Goal: Transaction & Acquisition: Purchase product/service

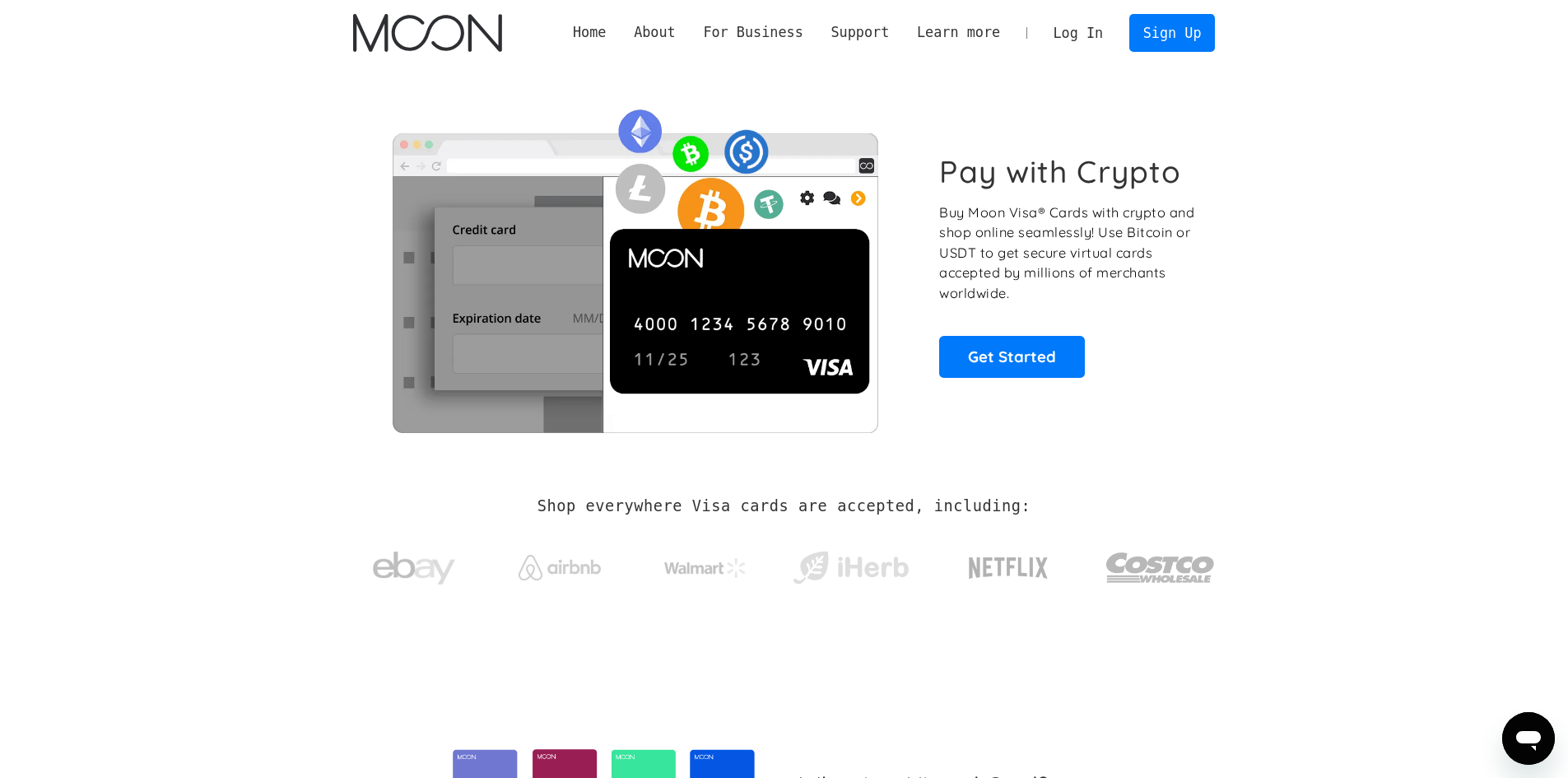
click at [1107, 34] on link "Log In" at bounding box center [1078, 32] width 78 height 36
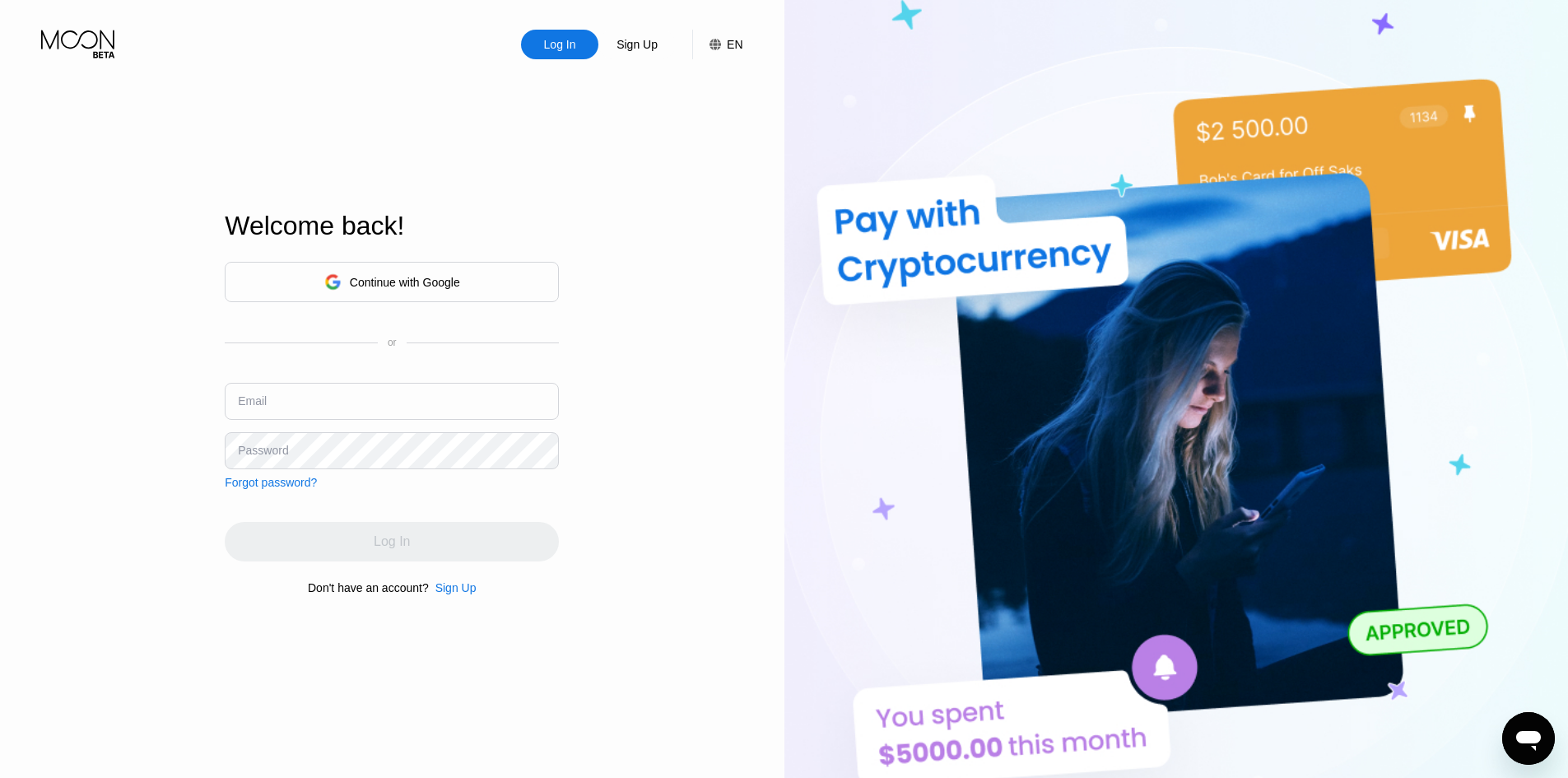
click at [433, 408] on input "text" at bounding box center [392, 402] width 334 height 37
paste input "Wildomail6"
type input "Wildomail6@mail.com"
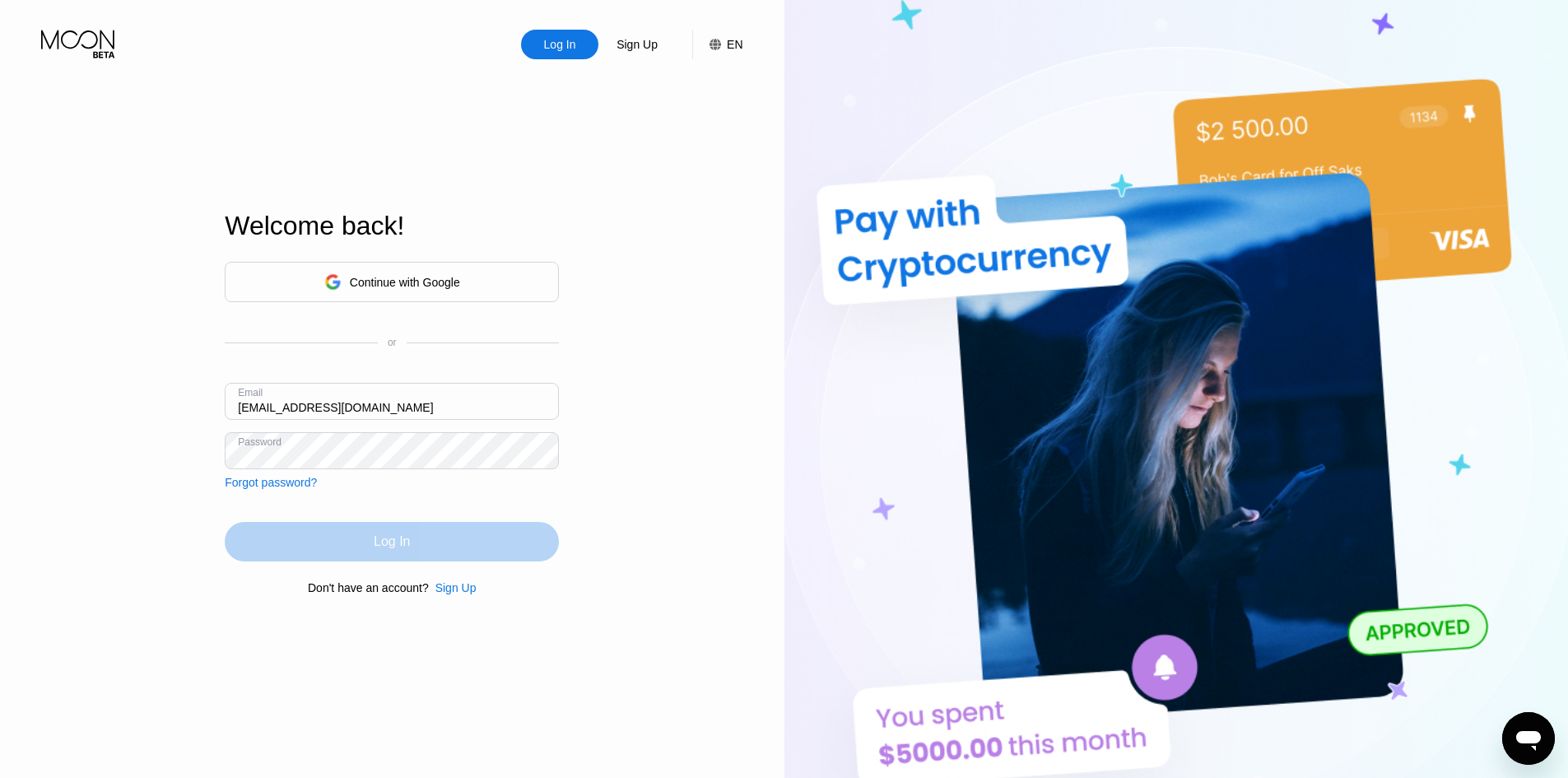
click at [461, 533] on div "Log In" at bounding box center [392, 541] width 334 height 39
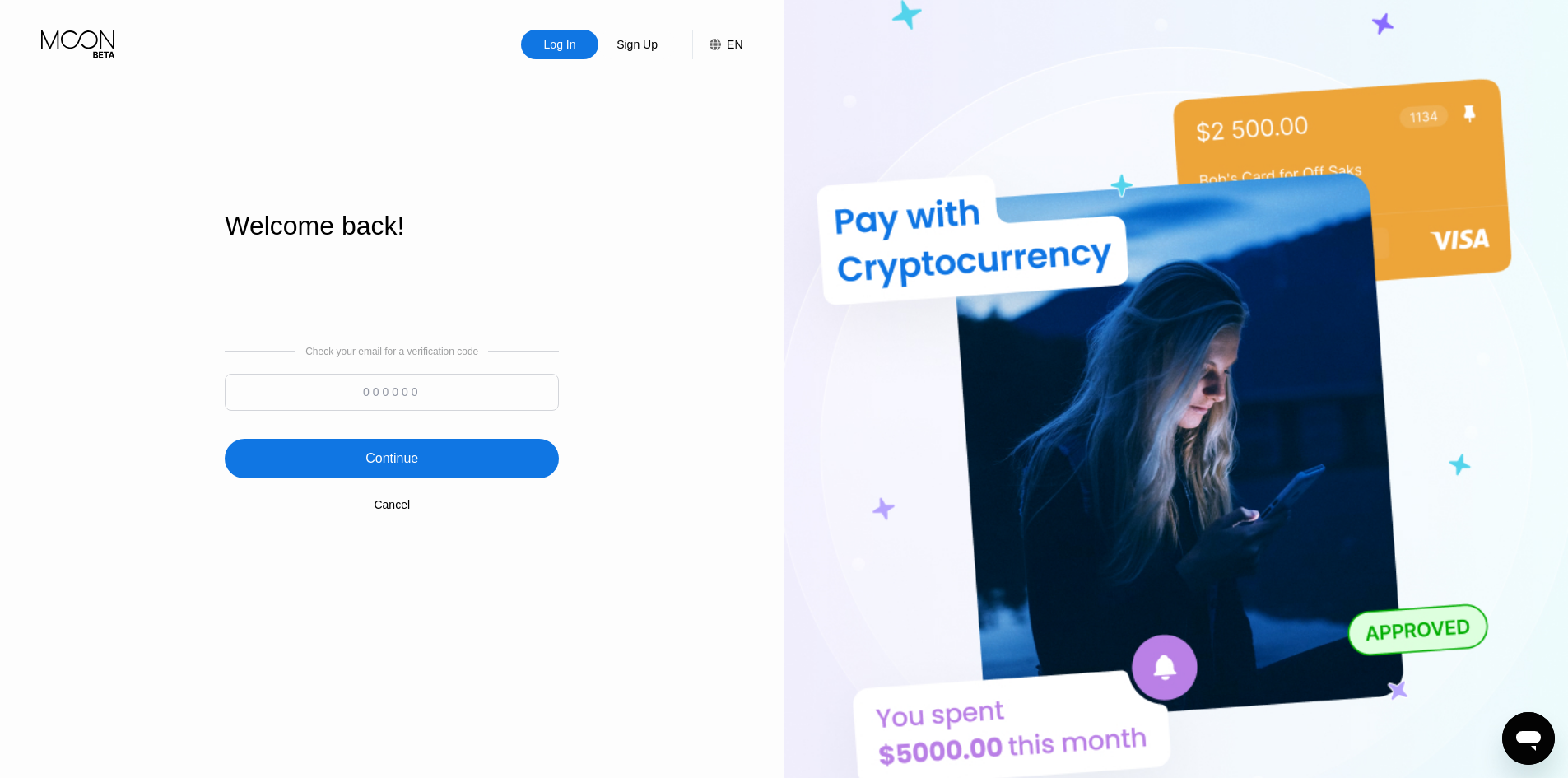
click at [359, 389] on input at bounding box center [392, 392] width 334 height 37
paste input "950443"
type input "950443"
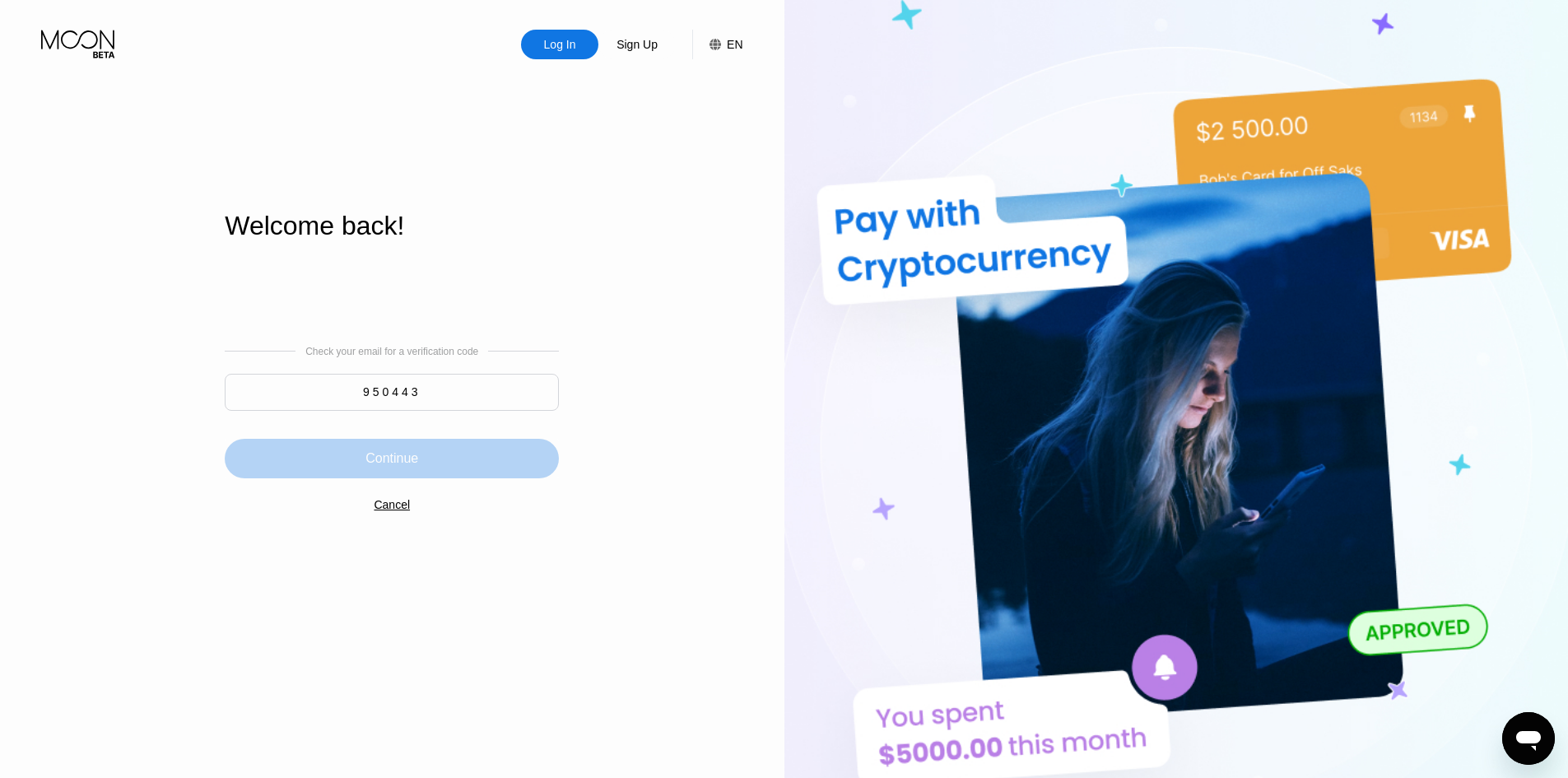
click at [370, 456] on div "Continue" at bounding box center [392, 458] width 53 height 17
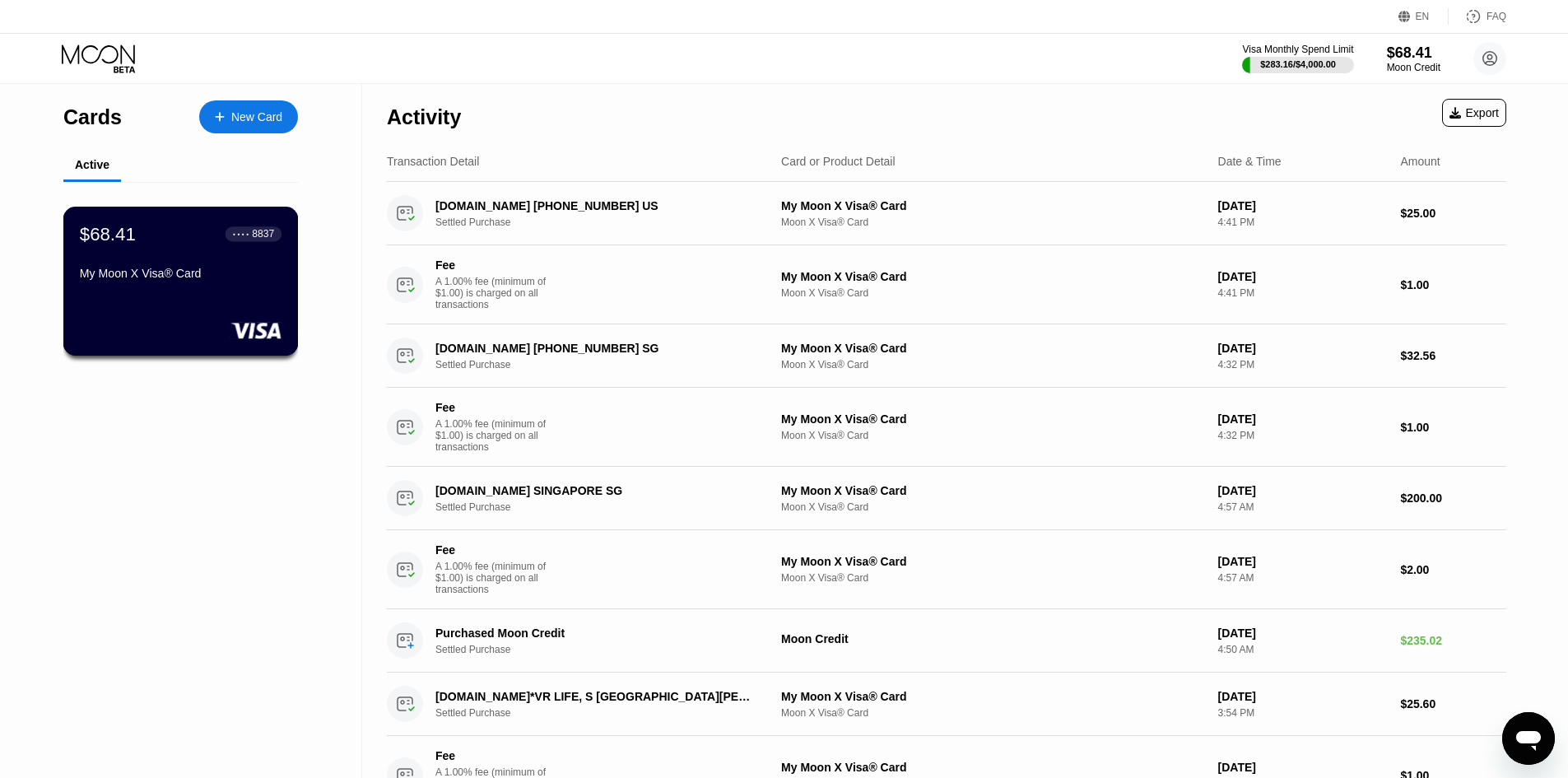
click at [196, 287] on div "My Moon X Visa® Card" at bounding box center [180, 276] width 201 height 20
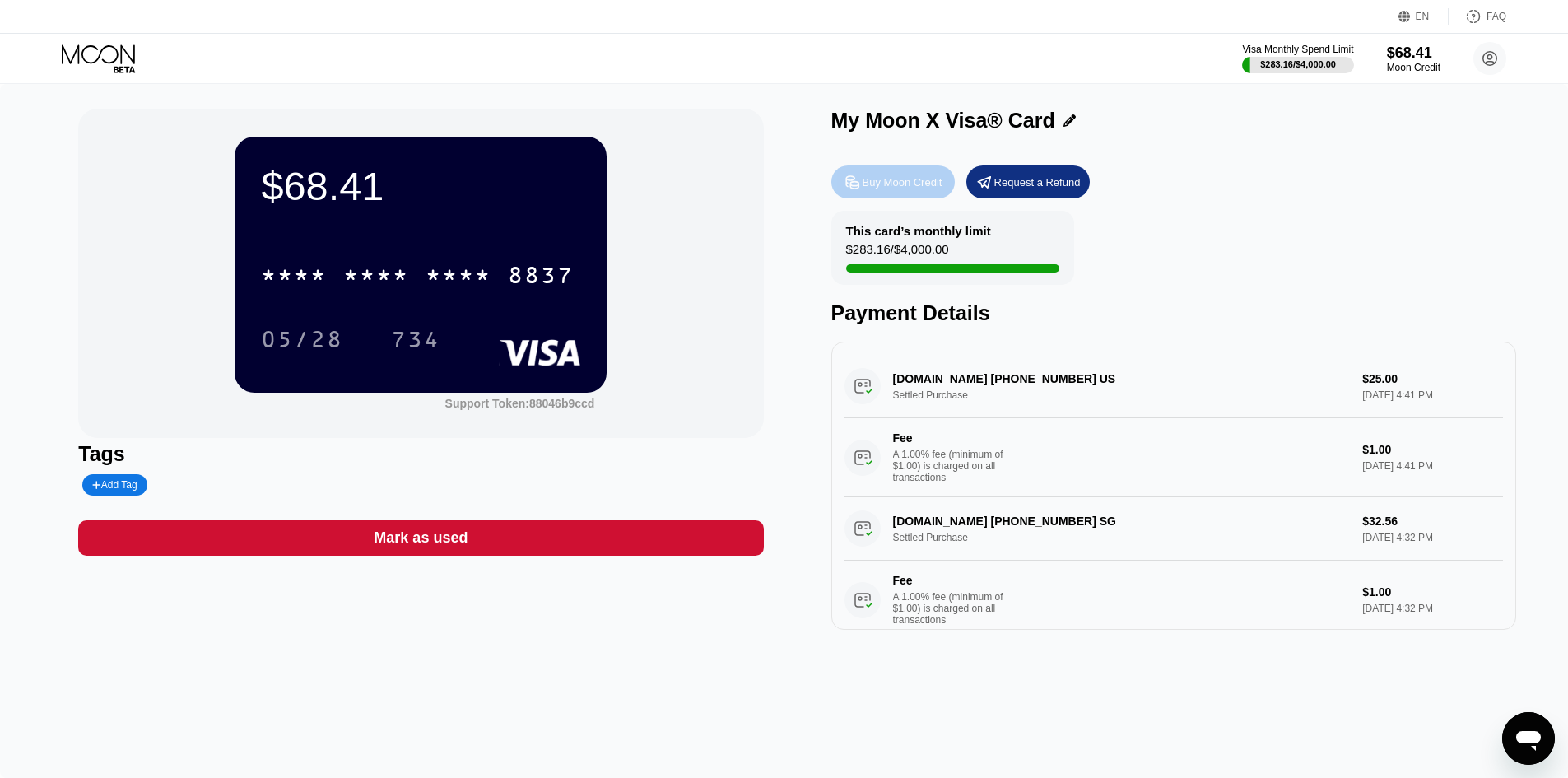
click at [904, 180] on div "Buy Moon Credit" at bounding box center [902, 182] width 80 height 14
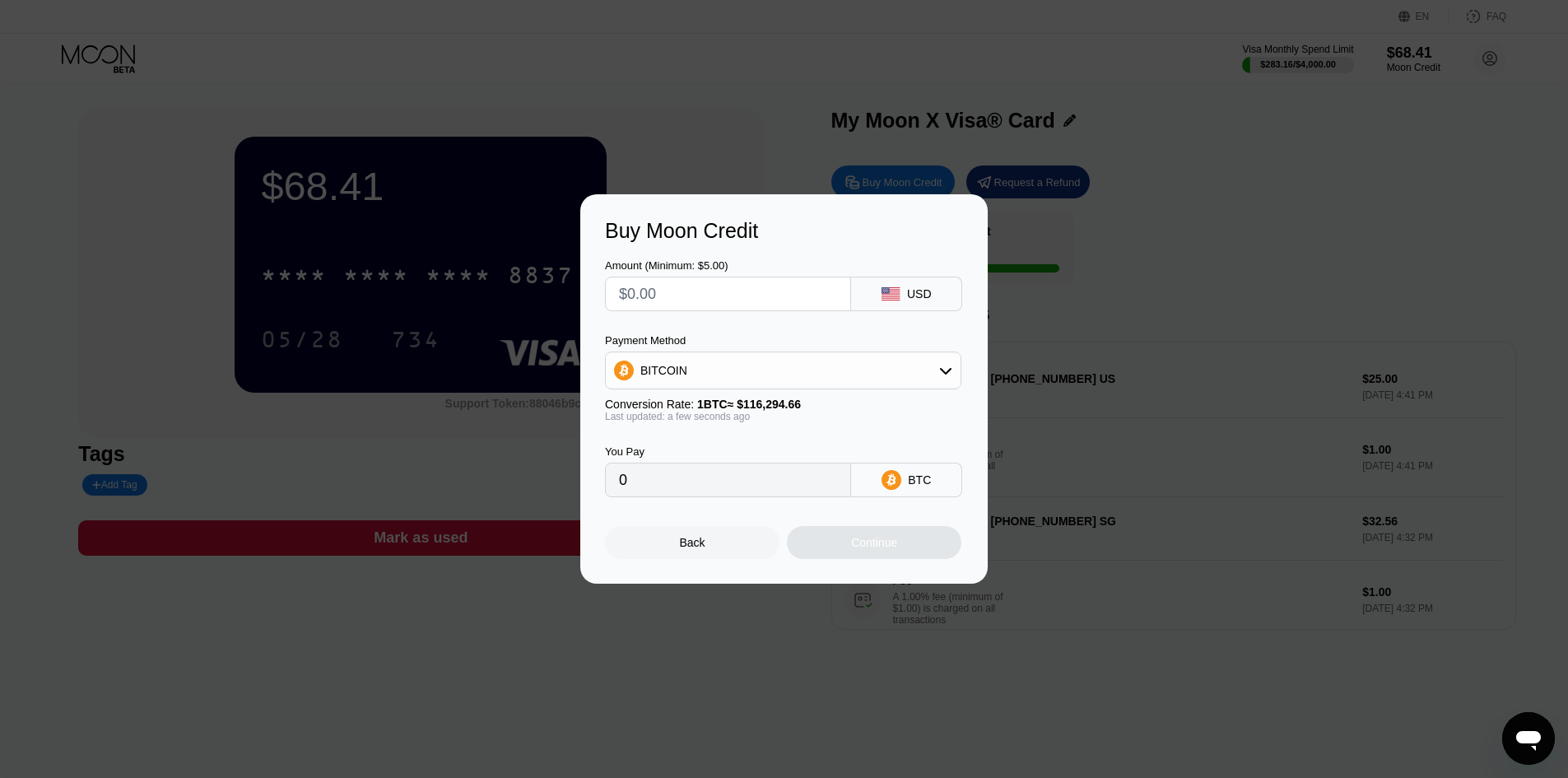
click at [799, 288] on input "text" at bounding box center [728, 294] width 218 height 33
type input "$2"
type input "0.00001720"
type input "$20"
type input "0.00017198"
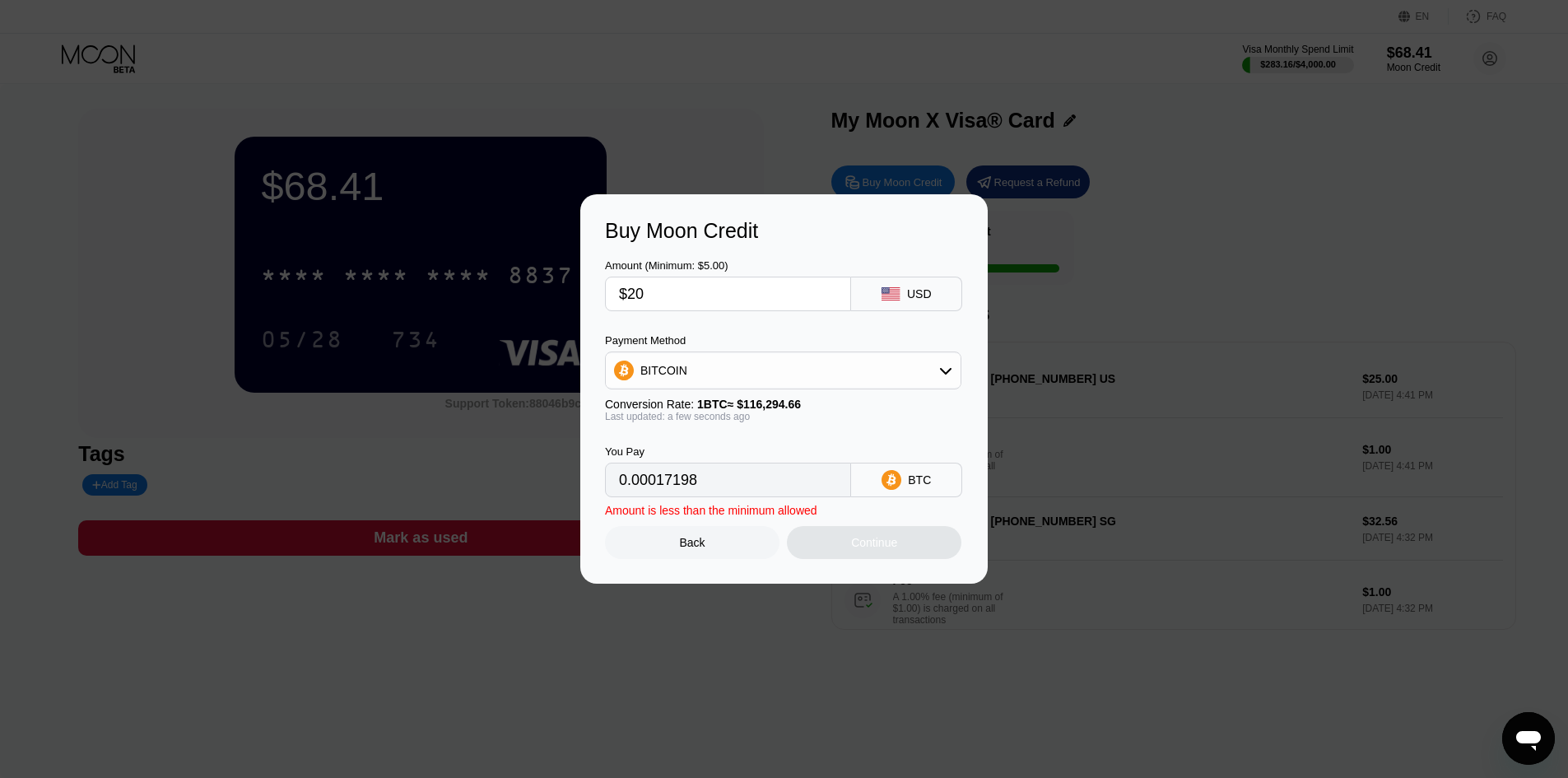
type input "$200"
type input "0.00171977"
type input "$200"
click at [825, 358] on div "BITCOIN" at bounding box center [783, 370] width 355 height 33
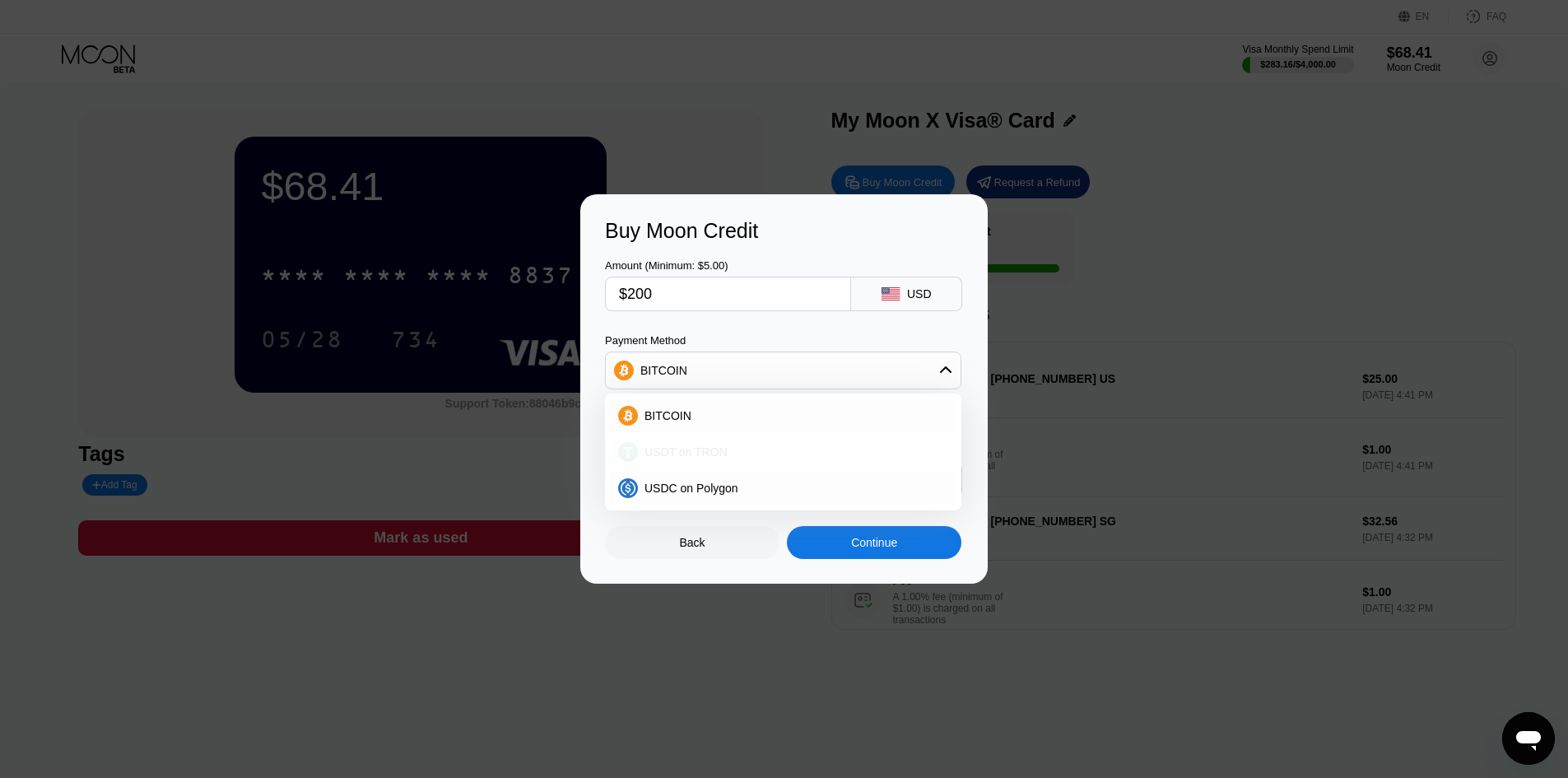
click at [833, 454] on div "USDT on TRON" at bounding box center [793, 451] width 310 height 13
type input "202.02"
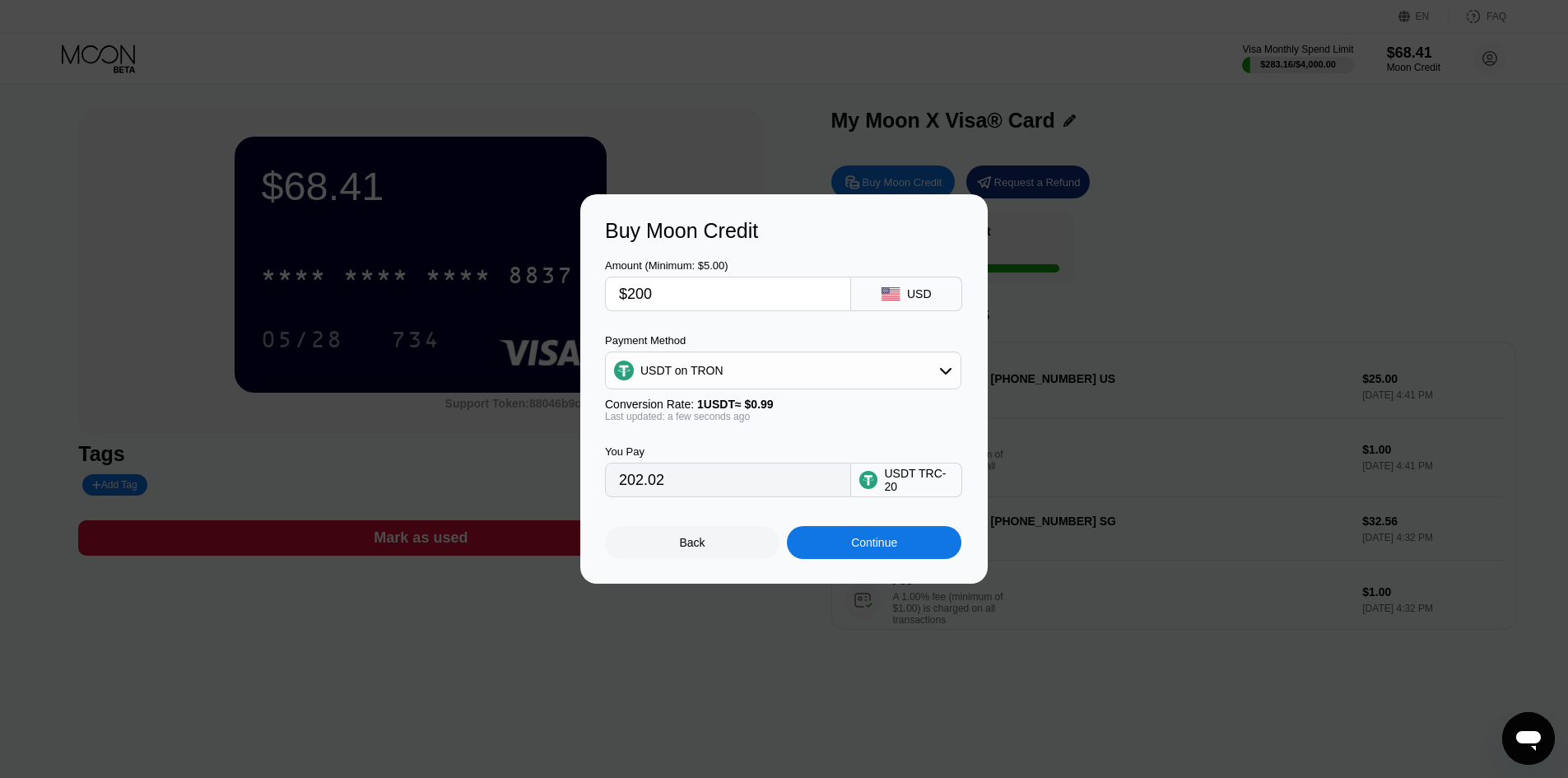
click at [642, 300] on input "$200" at bounding box center [728, 294] width 218 height 33
type input "$250"
type input "252.53"
type input "$20"
type input "20.20"
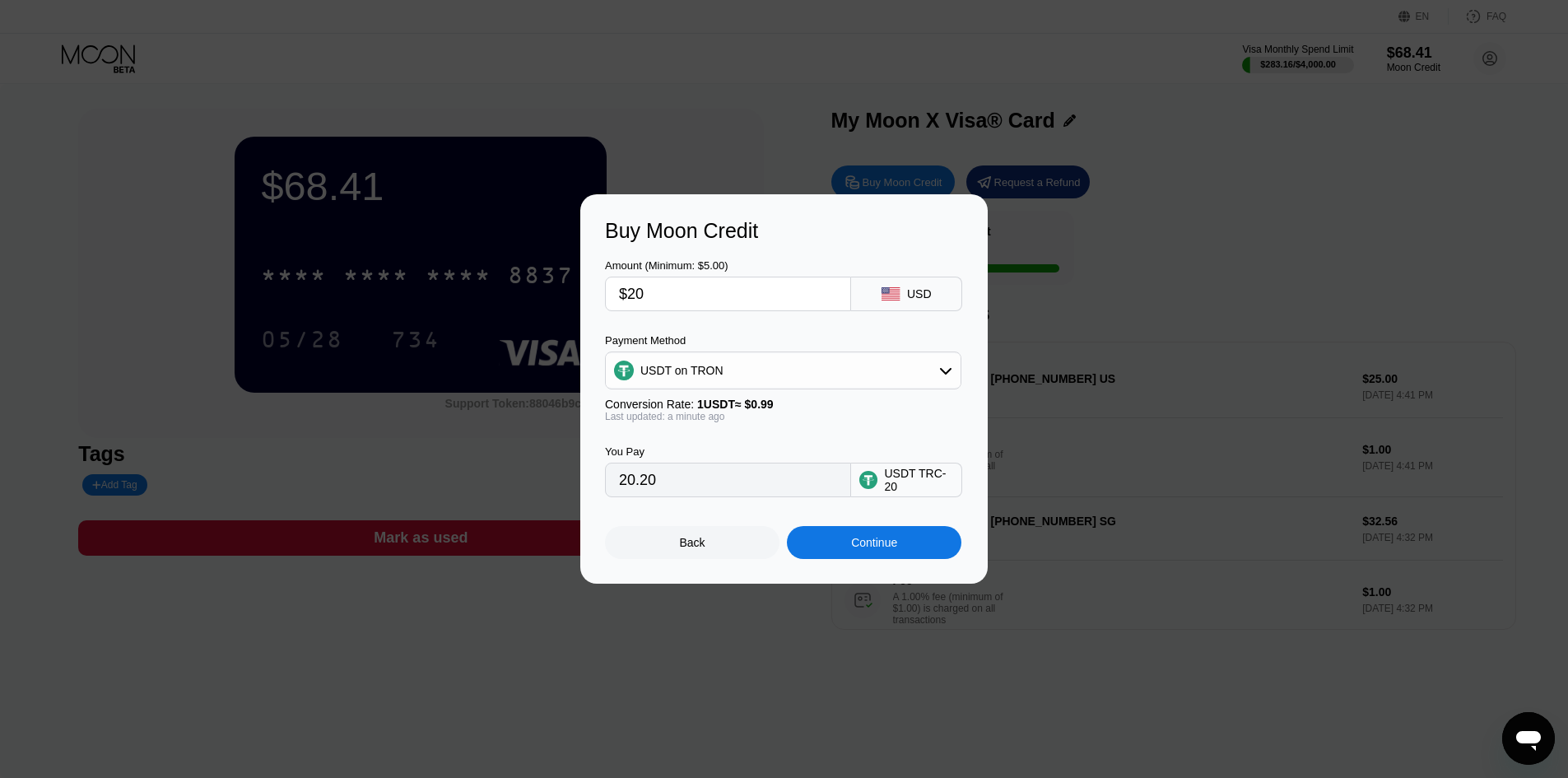
type input "$24"
type input "24.24"
type input "$249"
type input "251.52"
type input "$249"
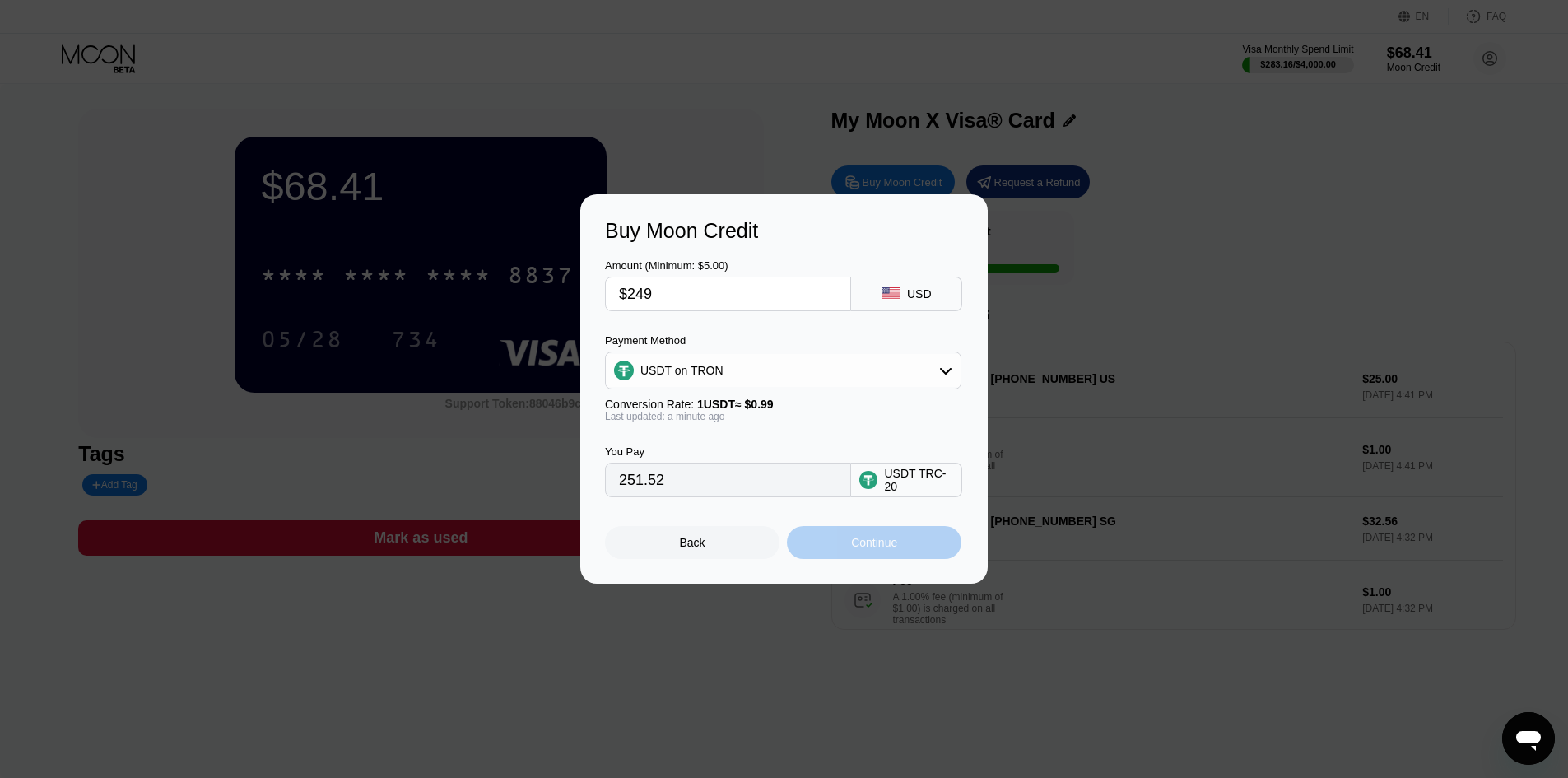
click at [879, 549] on div "Continue" at bounding box center [873, 541] width 46 height 13
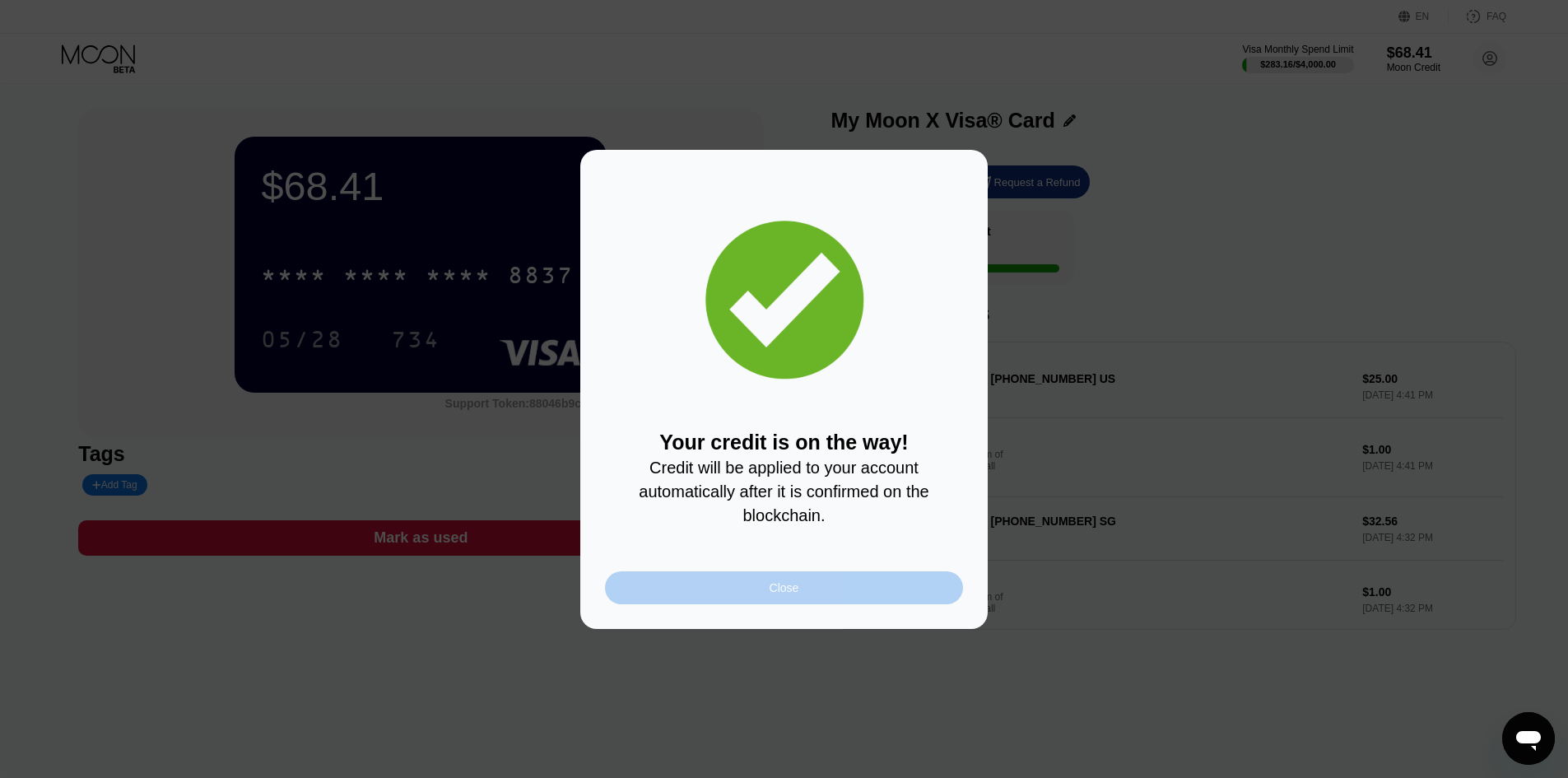
click at [886, 600] on div "Close" at bounding box center [784, 587] width 358 height 33
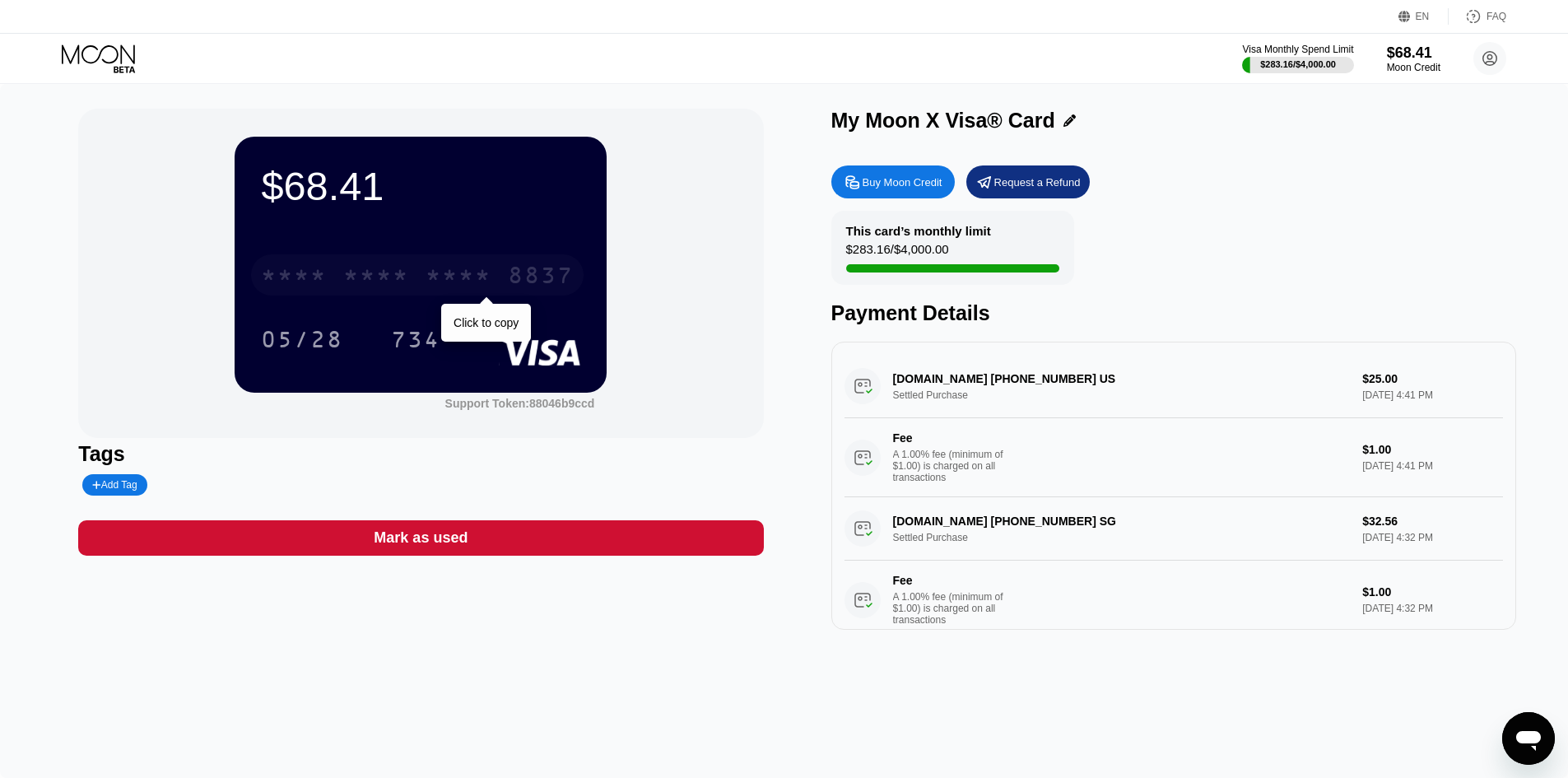
click at [425, 257] on div "* * * * * * * * * * * * 8837" at bounding box center [417, 275] width 332 height 41
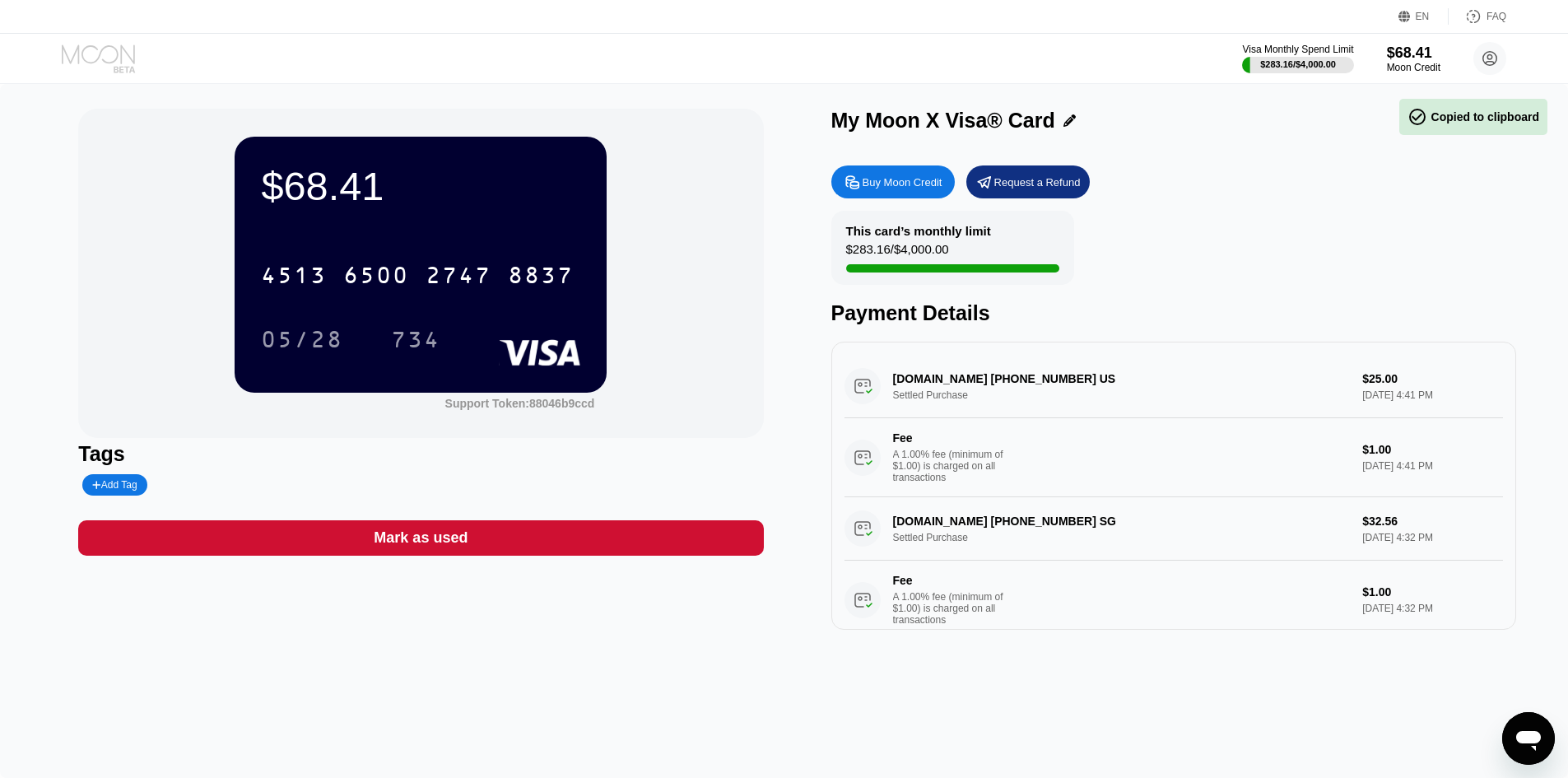
click at [81, 58] on icon at bounding box center [100, 58] width 77 height 28
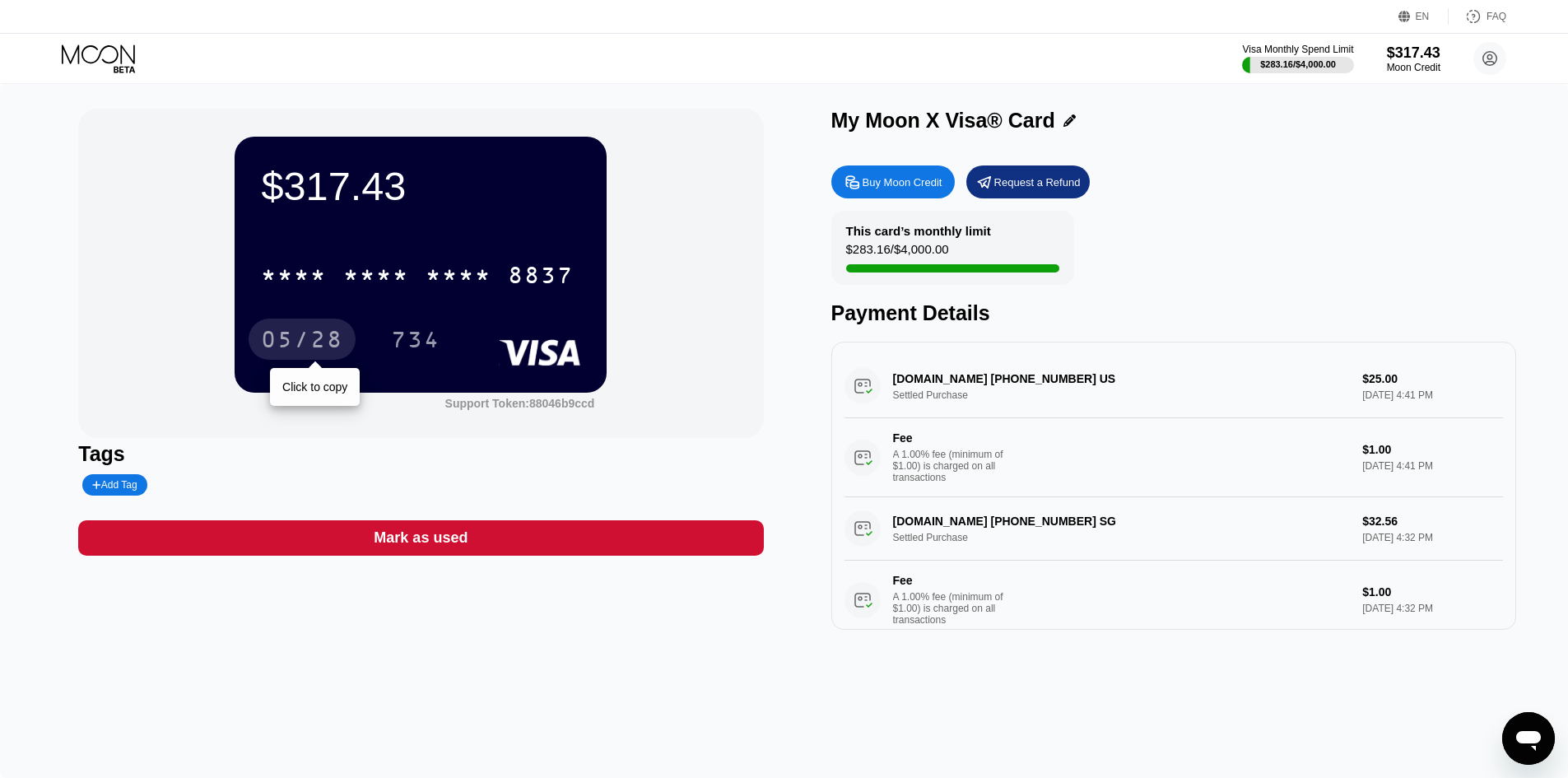
click at [291, 340] on div "05/28" at bounding box center [303, 341] width 83 height 27
click at [420, 348] on div "734" at bounding box center [416, 341] width 49 height 27
